Goal: Transaction & Acquisition: Purchase product/service

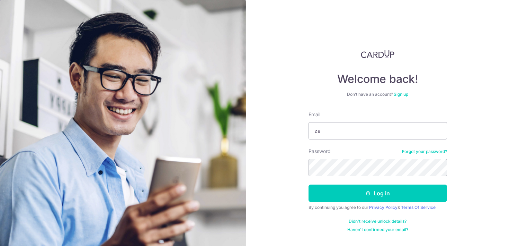
type input "z"
click at [380, 134] on input "Email" at bounding box center [378, 130] width 139 height 17
click at [371, 127] on input "Email" at bounding box center [378, 130] width 139 height 17
type input "[EMAIL_ADDRESS][DOMAIN_NAME]"
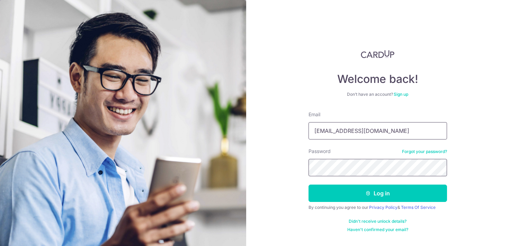
click at [309, 184] on button "Log in" at bounding box center [378, 192] width 139 height 17
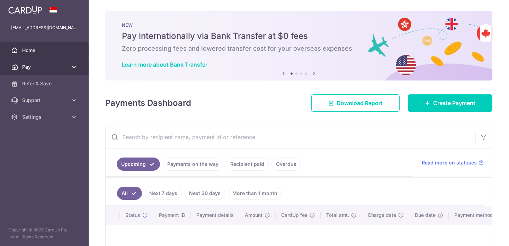
click at [59, 64] on span "Pay" at bounding box center [45, 66] width 46 height 7
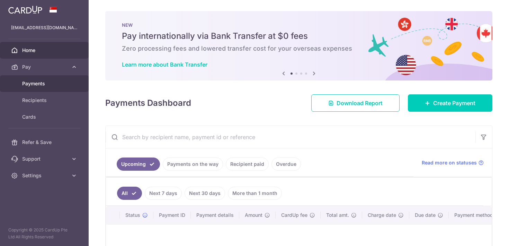
click at [26, 85] on span "Payments" at bounding box center [45, 83] width 46 height 7
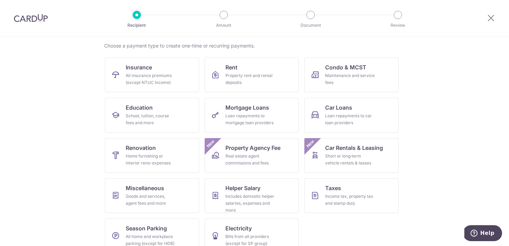
scroll to position [64, 0]
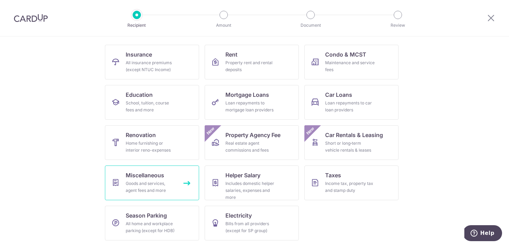
click at [175, 177] on link "Miscellaneous Goods and services, agent fees and more" at bounding box center [152, 182] width 94 height 35
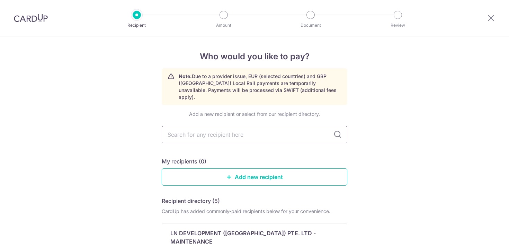
click at [203, 128] on input "text" at bounding box center [255, 134] width 186 height 17
type input "il"
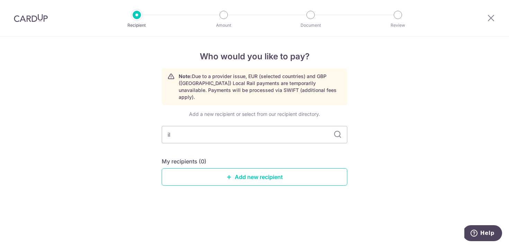
type input "ilu"
click at [216, 168] on link "Add new recipient" at bounding box center [255, 176] width 186 height 17
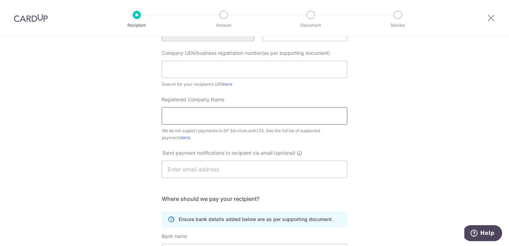
scroll to position [107, 0]
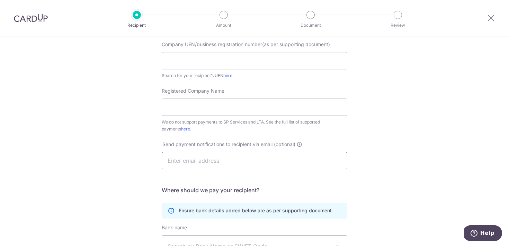
click at [279, 163] on input "text" at bounding box center [255, 160] width 186 height 17
type input "zackandmabel@gmail.com"
click at [337, 58] on input "text" at bounding box center [255, 60] width 186 height 17
click at [281, 114] on input "Registered Company Name" at bounding box center [255, 106] width 186 height 17
paste input "Iluminen.Singapore Pte. Ltd."
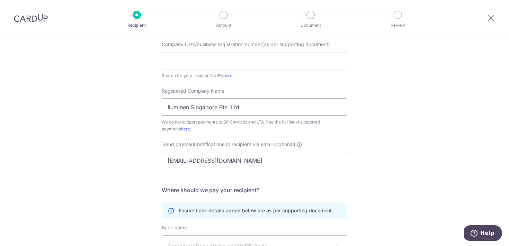
click at [193, 108] on input "Iluminen.Singapore Pte. Ltd." at bounding box center [255, 106] width 186 height 17
click at [230, 110] on input "Iluminen Singapore Pte. Ltd." at bounding box center [255, 106] width 186 height 17
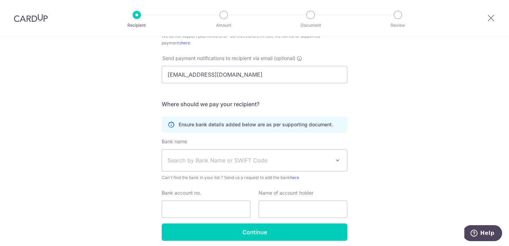
scroll to position [196, 0]
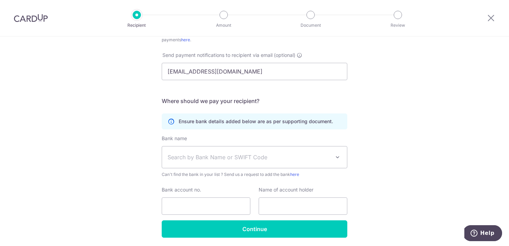
type input "Iluminen Singapore Pte Ltd."
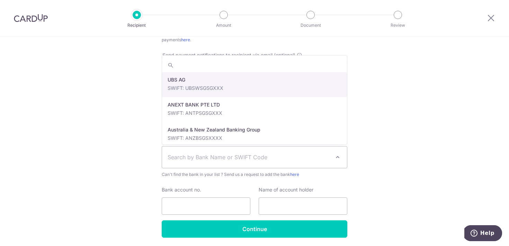
click at [228, 161] on span "Search by Bank Name or SWIFT Code" at bounding box center [254, 156] width 185 height 21
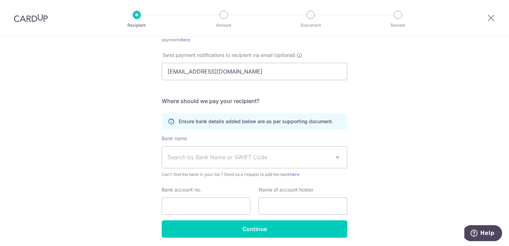
click at [228, 161] on span "Search by Bank Name or SWIFT Code" at bounding box center [254, 156] width 185 height 21
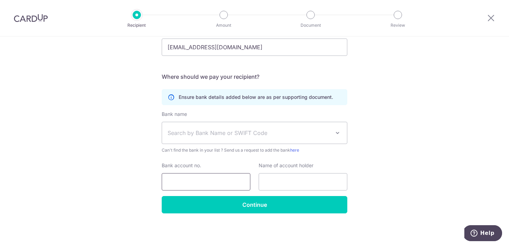
click at [200, 182] on input "Bank account no." at bounding box center [206, 181] width 89 height 17
paste input "775-112-6"
type input "775-112-6"
click at [220, 140] on span "Search by Bank Name or SWIFT Code" at bounding box center [254, 132] width 185 height 21
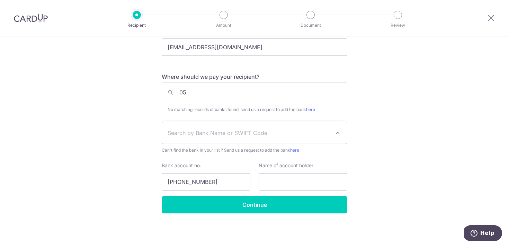
type input "0"
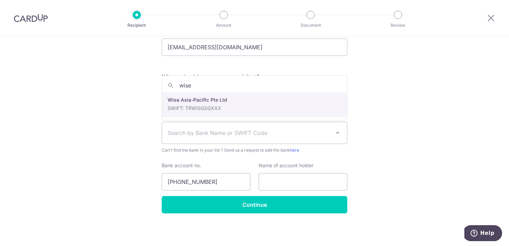
type input "wise"
click at [289, 111] on div "Bank name (Select from our list, or add a new bank ) Select Bank UBS AG ANEXT B…" at bounding box center [255, 132] width 186 height 43
select select "22417"
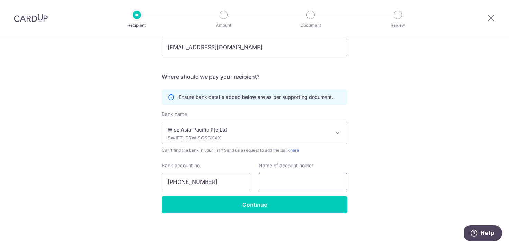
click at [278, 182] on input "text" at bounding box center [303, 181] width 89 height 17
paste input "Iluminen.Singapore Pte. Ltd."
click at [290, 184] on input "Iluminen.Singapore Pte. Ltd." at bounding box center [303, 181] width 89 height 17
type input "Iluminen.Singapore Pte. Ltd."
click at [130, 146] on div "Who would you like to pay? Your recipient does not need a CardUp account to rec…" at bounding box center [254, 31] width 509 height 430
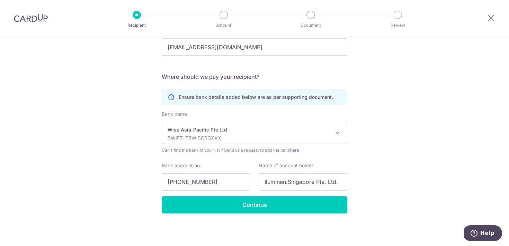
click at [121, 149] on div "Who would you like to pay? Your recipient does not need a CardUp account to rec…" at bounding box center [254, 31] width 509 height 430
click at [181, 183] on input "775-112-6" at bounding box center [206, 181] width 89 height 17
click at [188, 181] on input "775112-6" at bounding box center [206, 181] width 89 height 17
type input "7751126"
click at [116, 167] on div "Who would you like to pay? Your recipient does not need a CardUp account to rec…" at bounding box center [254, 31] width 509 height 430
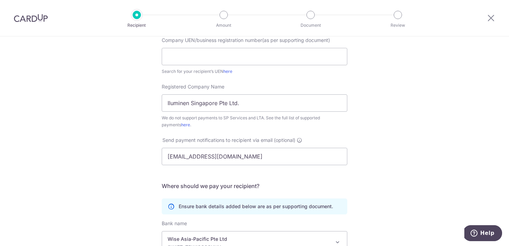
scroll to position [0, 0]
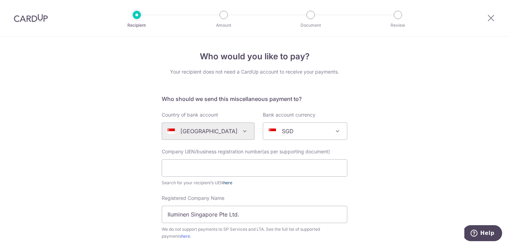
click at [231, 182] on link "here" at bounding box center [227, 182] width 9 height 5
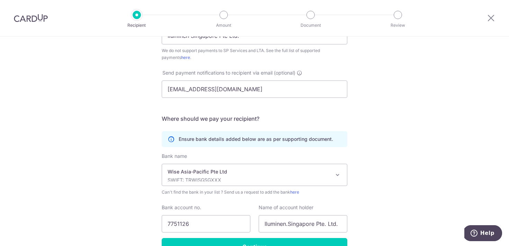
scroll to position [183, 0]
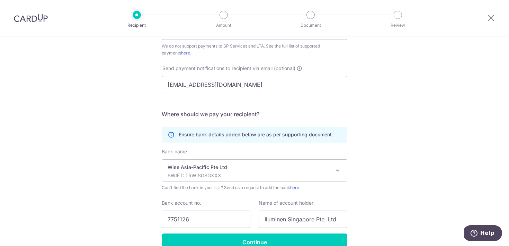
click at [170, 133] on icon at bounding box center [171, 134] width 7 height 7
click at [173, 134] on icon at bounding box center [171, 134] width 7 height 7
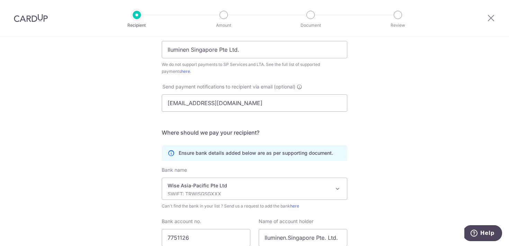
scroll to position [188, 0]
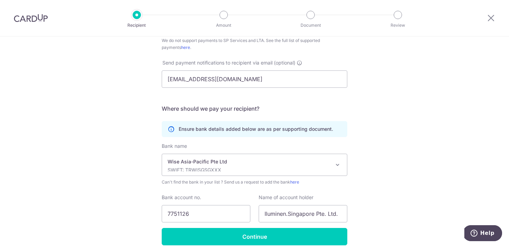
click at [170, 131] on icon at bounding box center [171, 128] width 7 height 7
click at [174, 132] on icon at bounding box center [171, 128] width 7 height 7
click at [170, 129] on icon at bounding box center [171, 128] width 7 height 7
click at [148, 142] on div "Who would you like to pay? Your recipient does not need a CardUp account to rec…" at bounding box center [254, 63] width 509 height 430
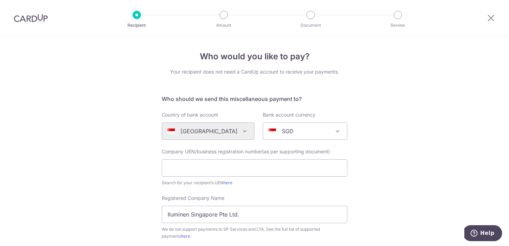
scroll to position [220, 0]
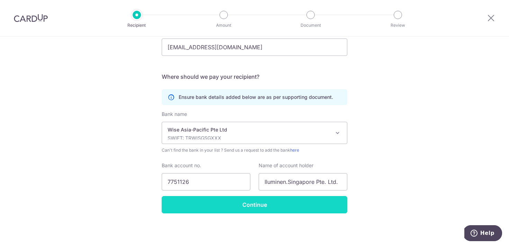
click at [278, 212] on input "Continue" at bounding box center [255, 204] width 186 height 17
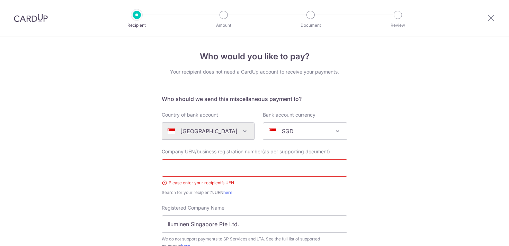
scroll to position [106, 0]
